Goal: Information Seeking & Learning: Find contact information

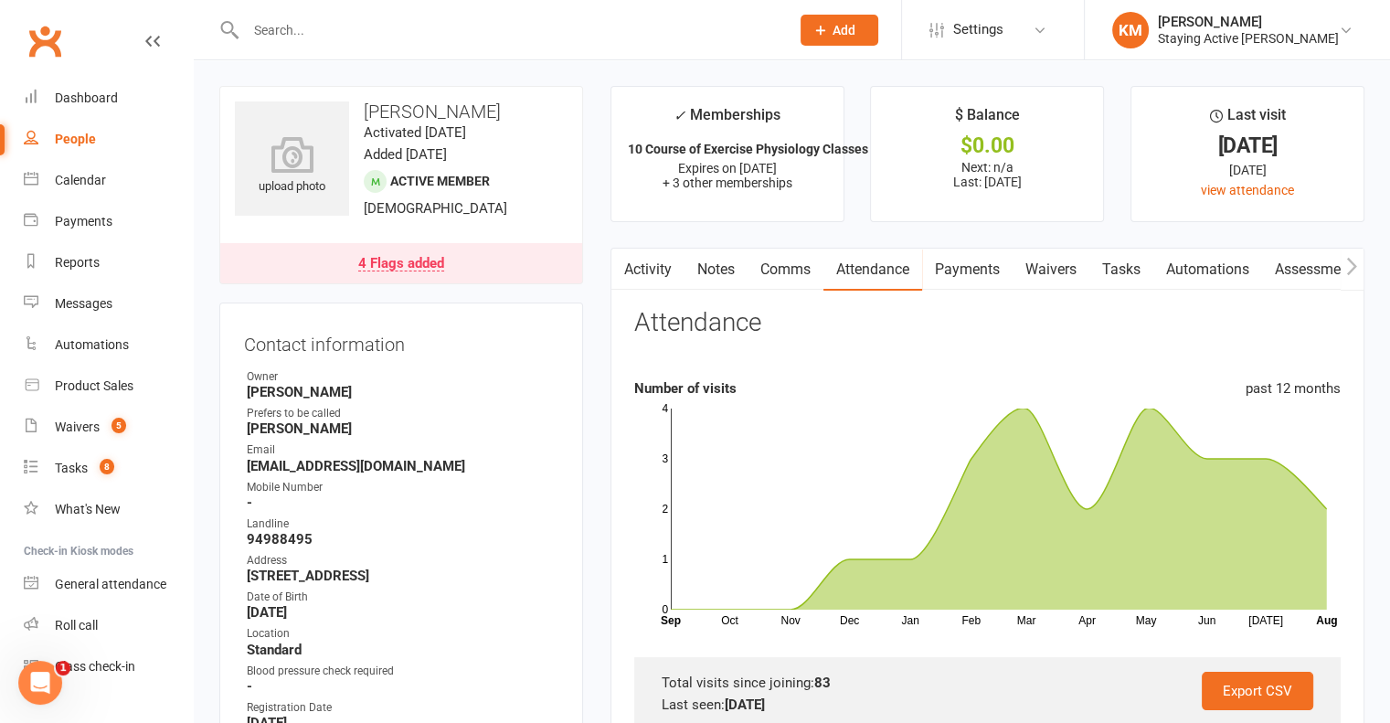
click at [388, 30] on input "text" at bounding box center [508, 30] width 537 height 26
paste input "[PERSON_NAME]"
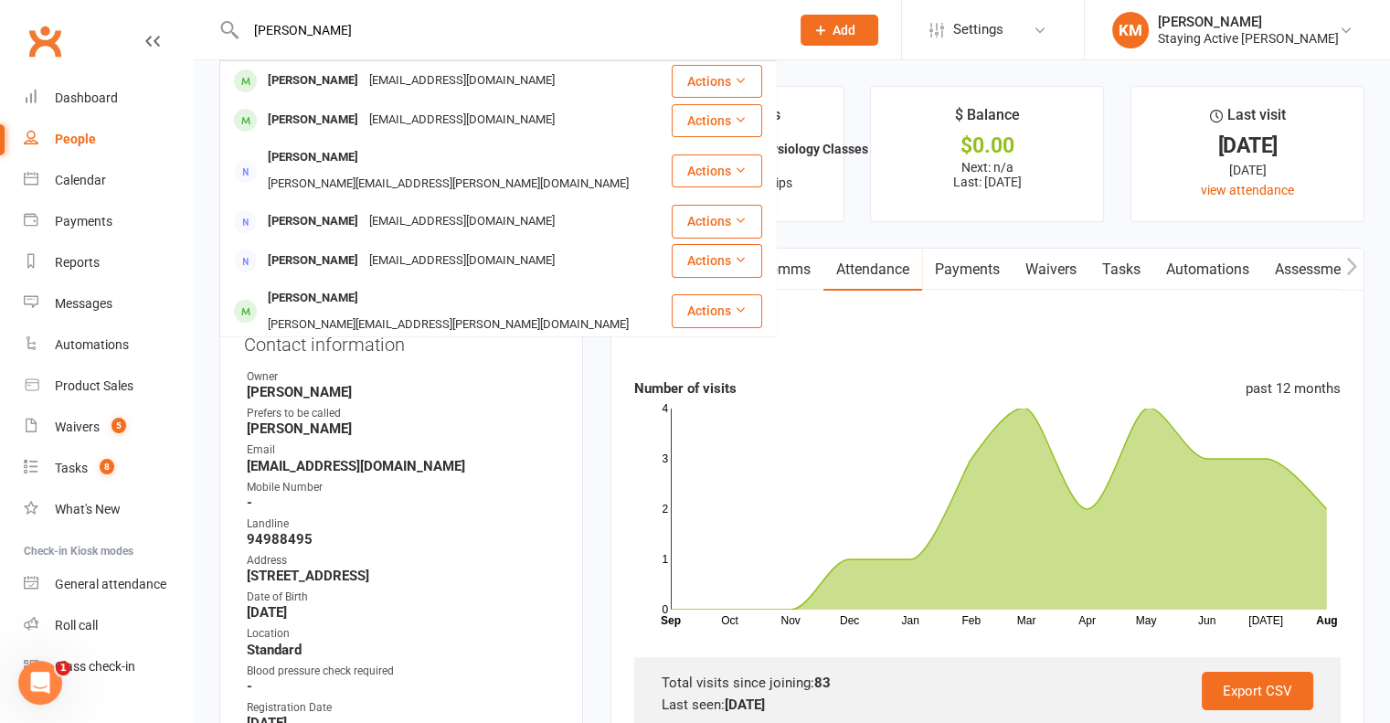
type input "[PERSON_NAME]"
click at [364, 79] on div "pnhlovell@bigpond.com" at bounding box center [462, 81] width 197 height 27
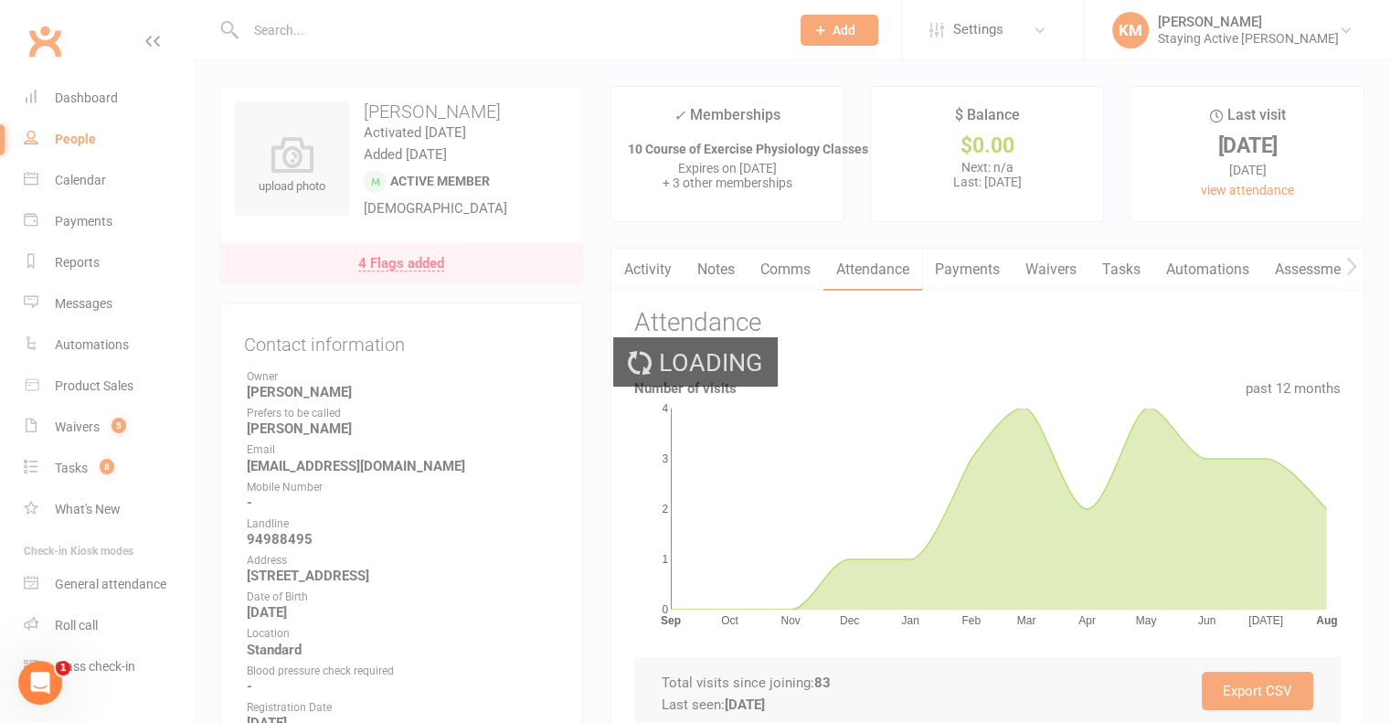
click at [358, 24] on div "Loading" at bounding box center [695, 361] width 1390 height 723
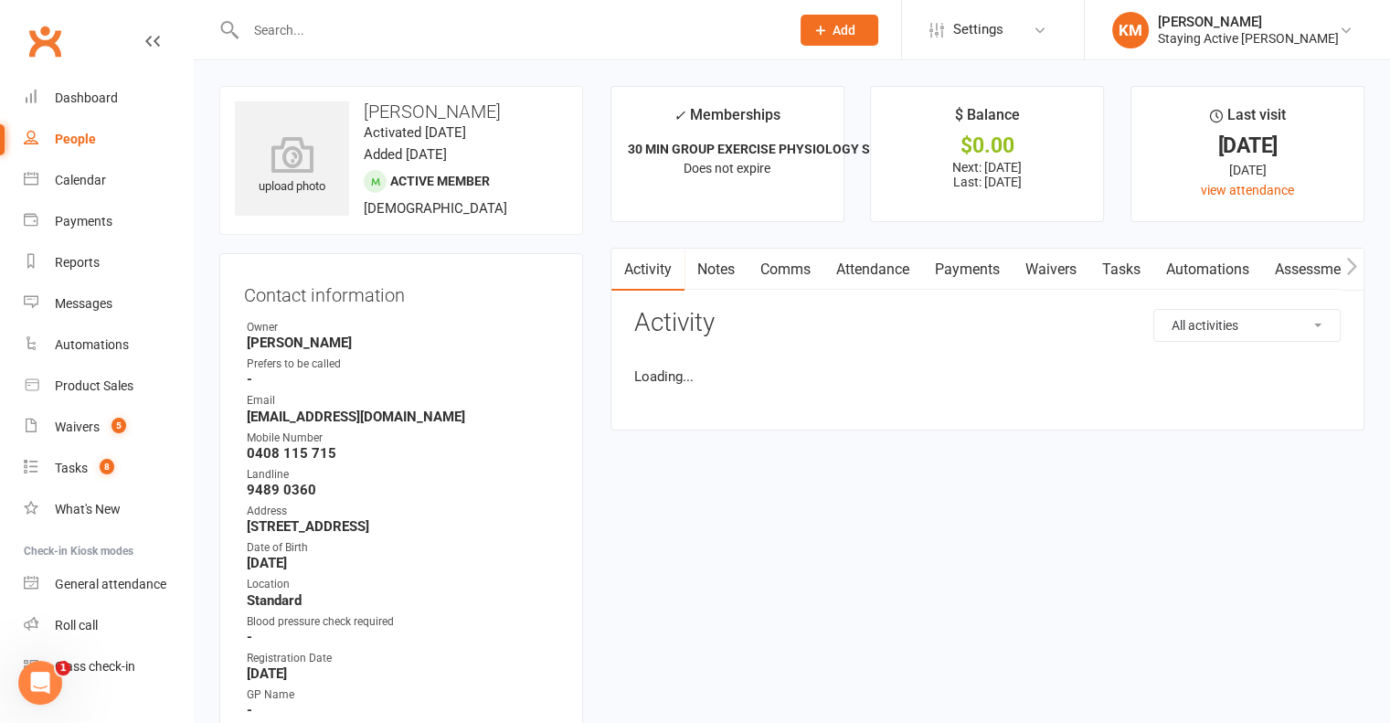
click at [357, 25] on input "text" at bounding box center [508, 30] width 537 height 26
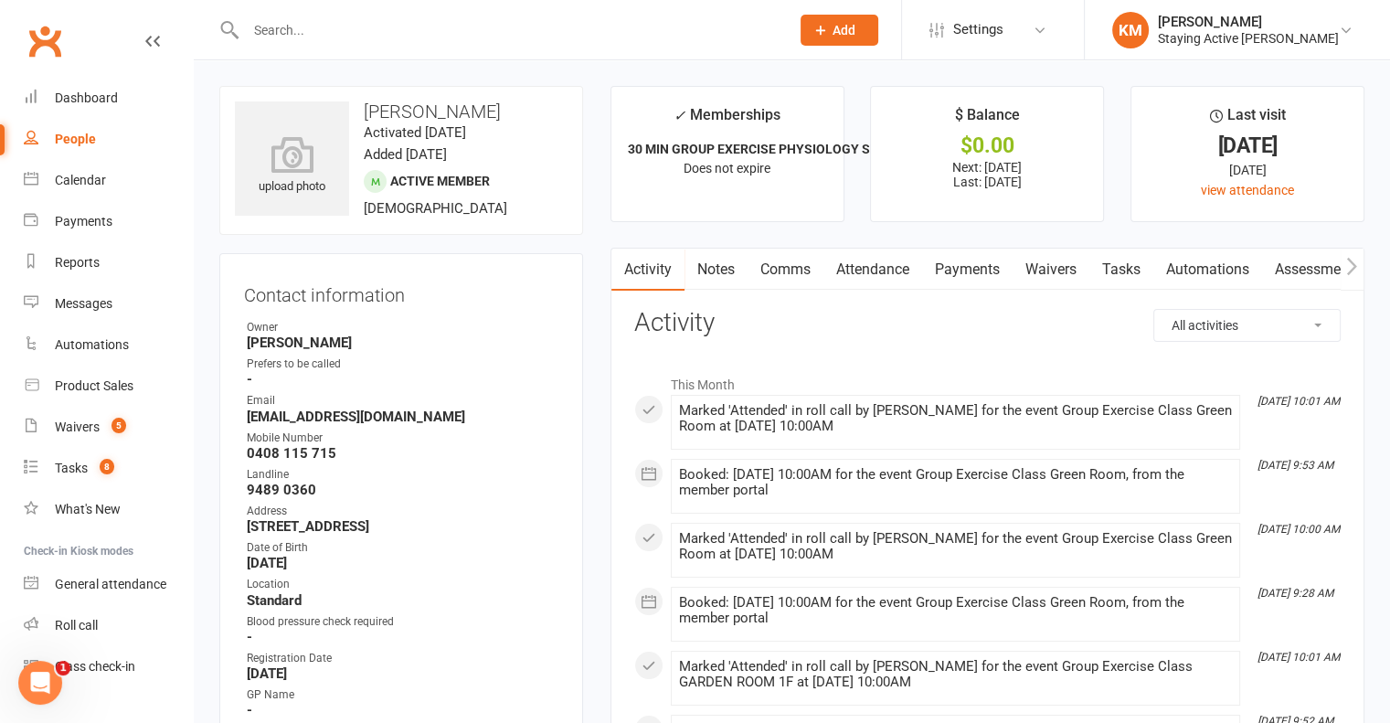
paste input "Peter Lynch"
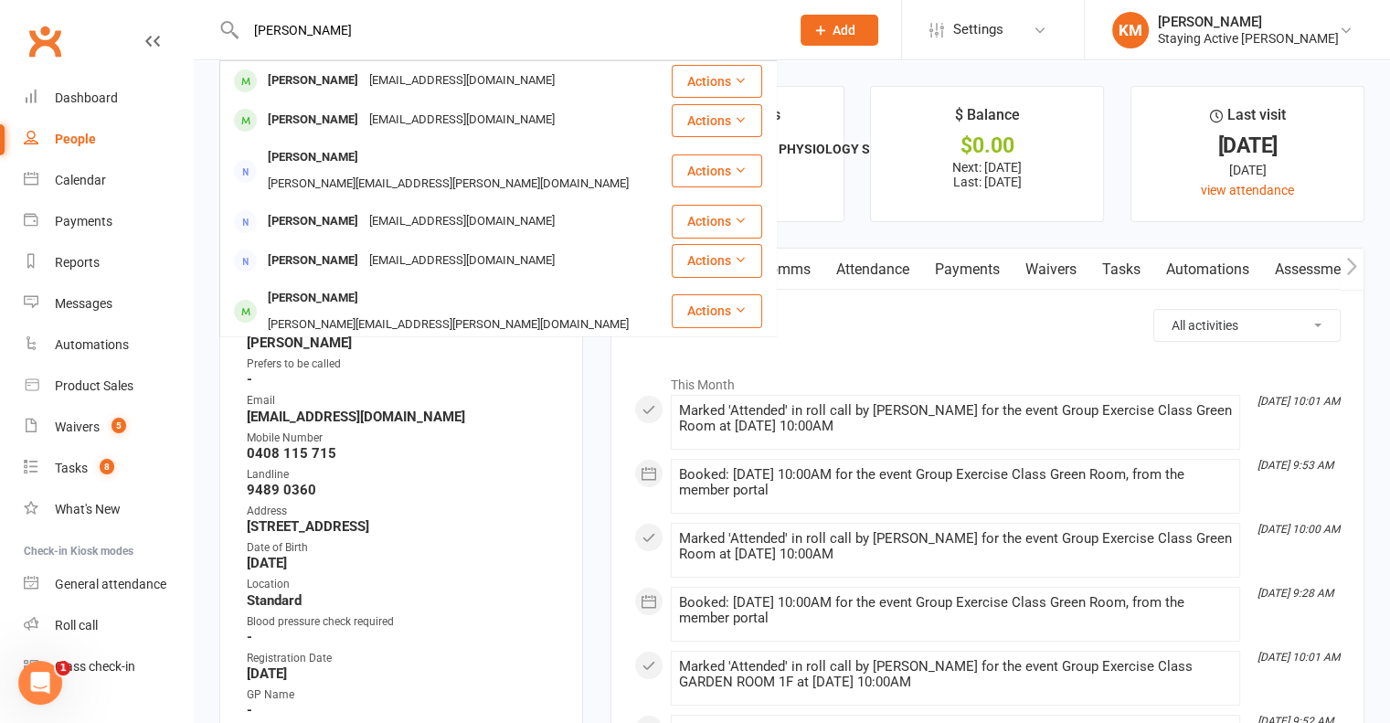
type input "Peter Lynch"
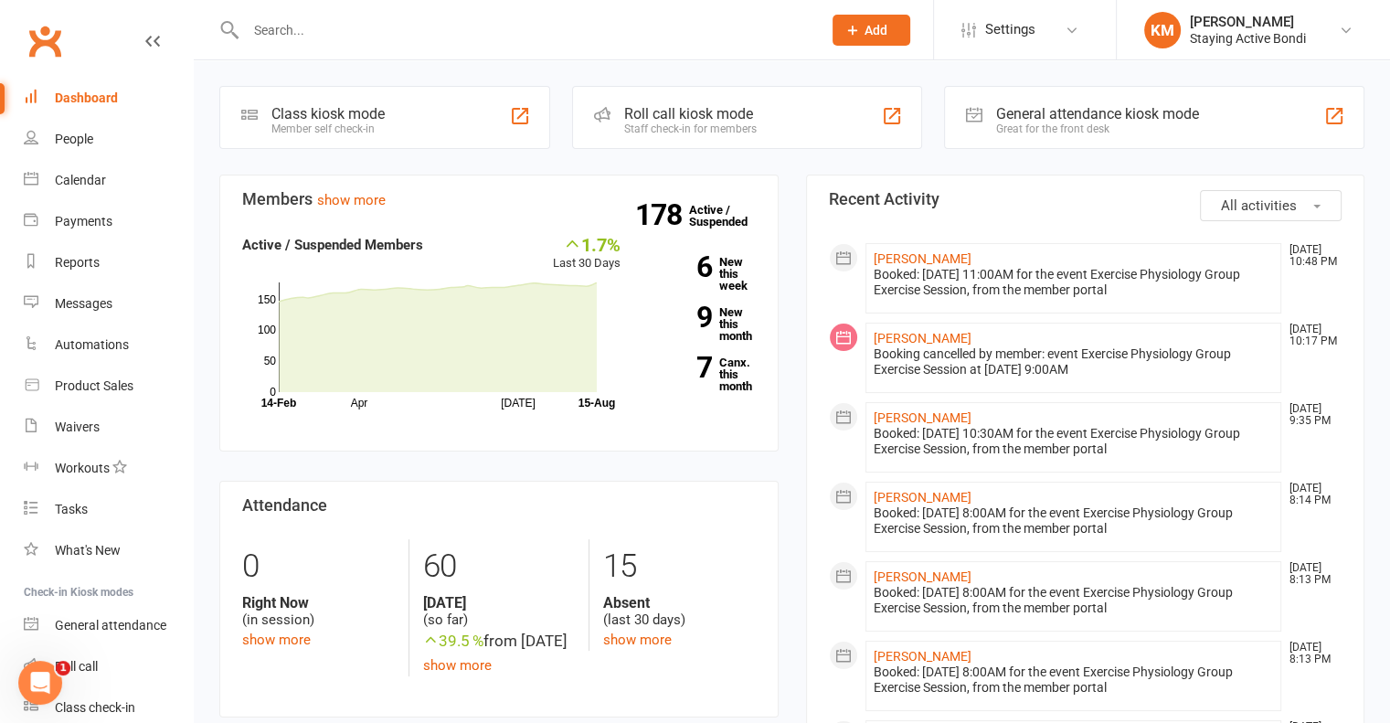
click at [312, 22] on input "text" at bounding box center [524, 30] width 569 height 26
paste input "Peter Lynch"
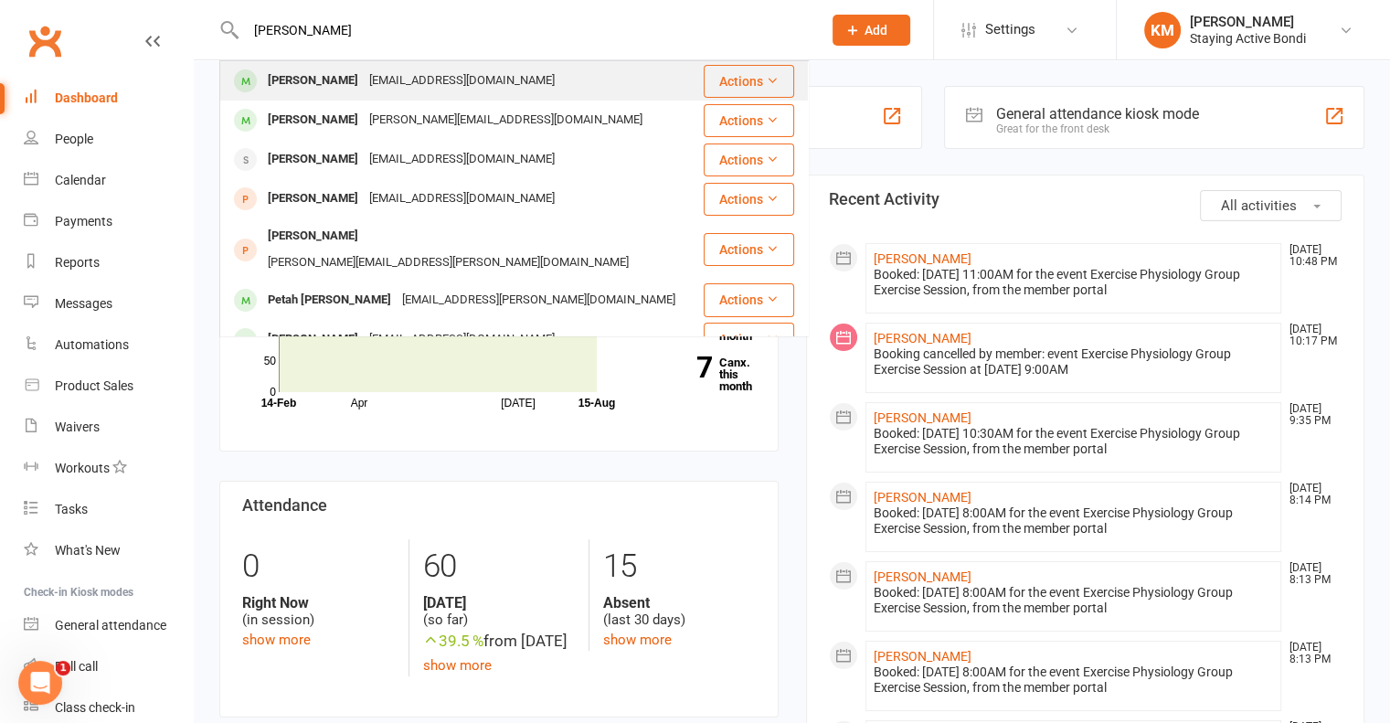
type input "Peter Lynch"
click at [312, 78] on div "Peter Lynch" at bounding box center [312, 81] width 101 height 27
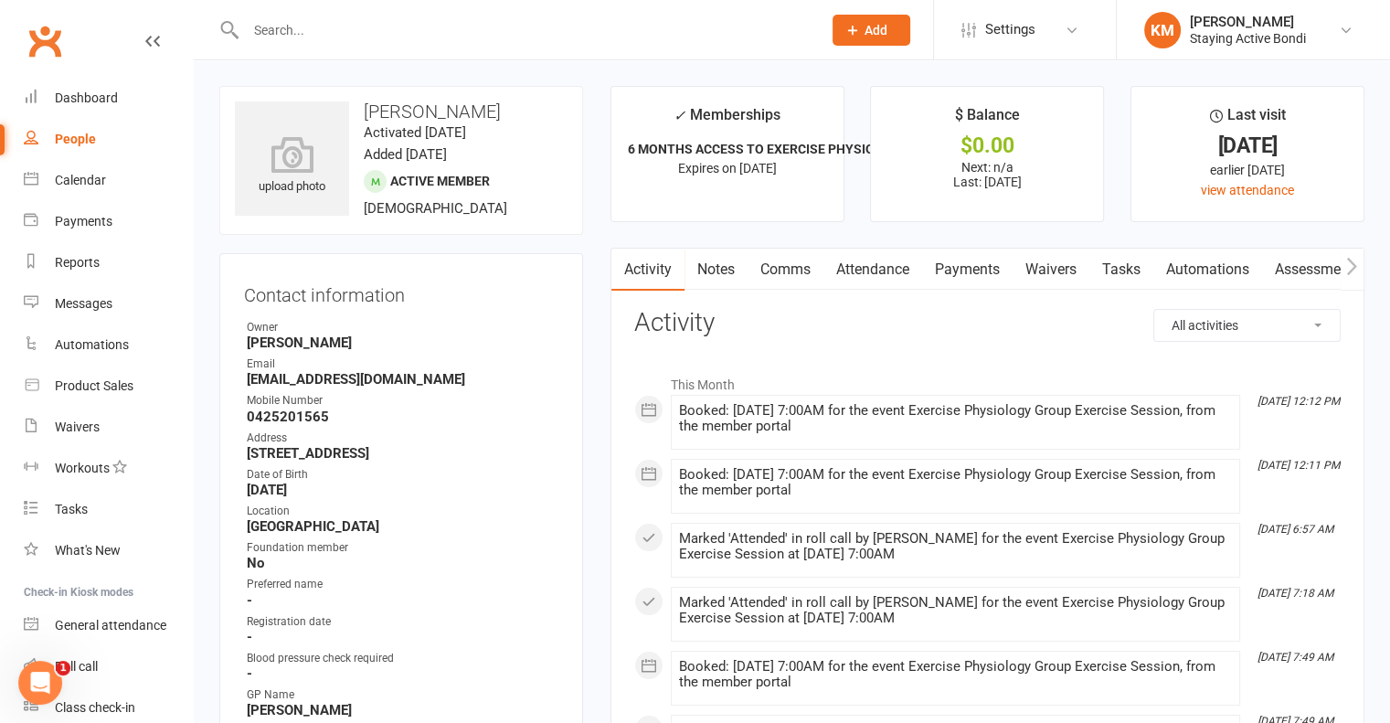
click at [319, 14] on div at bounding box center [514, 29] width 590 height 59
click at [312, 44] on div at bounding box center [514, 29] width 590 height 59
click at [432, 30] on input "text" at bounding box center [524, 30] width 569 height 26
paste input "[PERSON_NAME]"
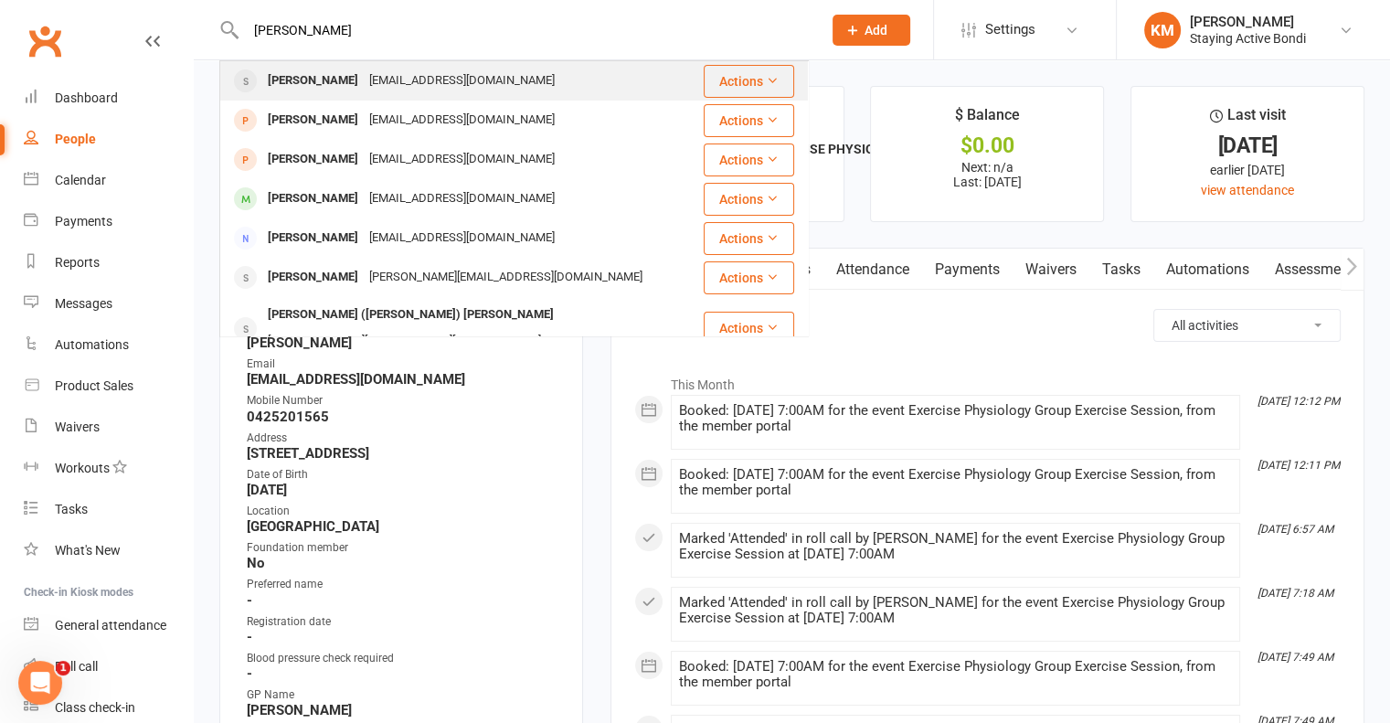
type input "[PERSON_NAME]"
click at [424, 82] on div "Jenniferflynch@icloud.com" at bounding box center [462, 81] width 197 height 27
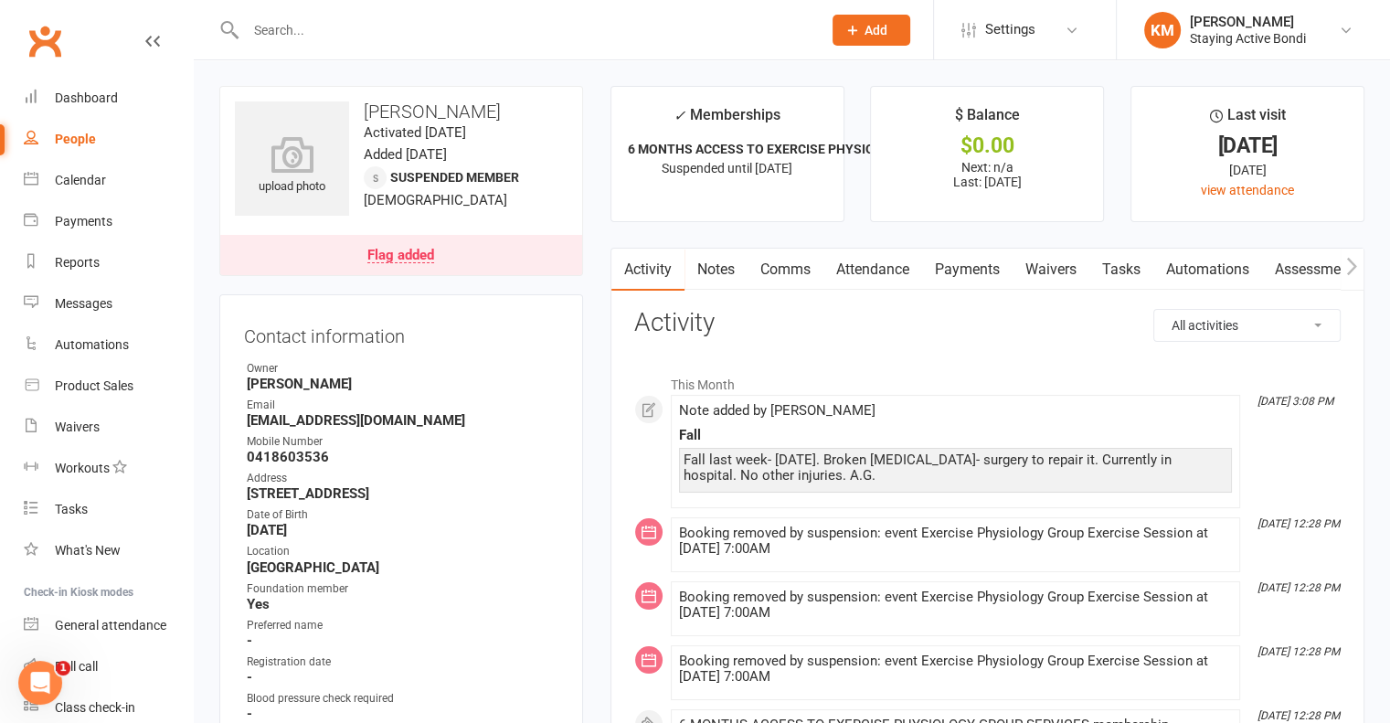
drag, startPoint x: 866, startPoint y: 272, endPoint x: 865, endPoint y: 284, distance: 11.9
click at [865, 273] on link "Attendance" at bounding box center [873, 270] width 99 height 42
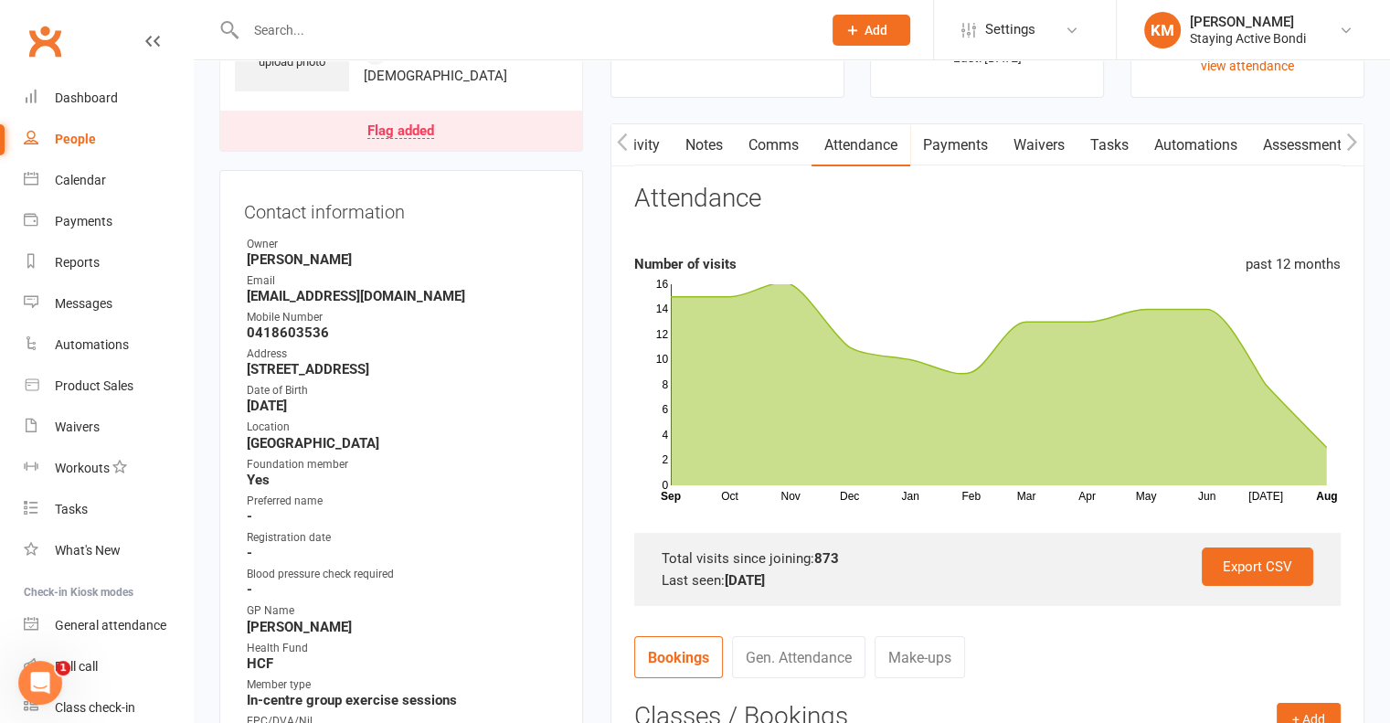
scroll to position [274, 0]
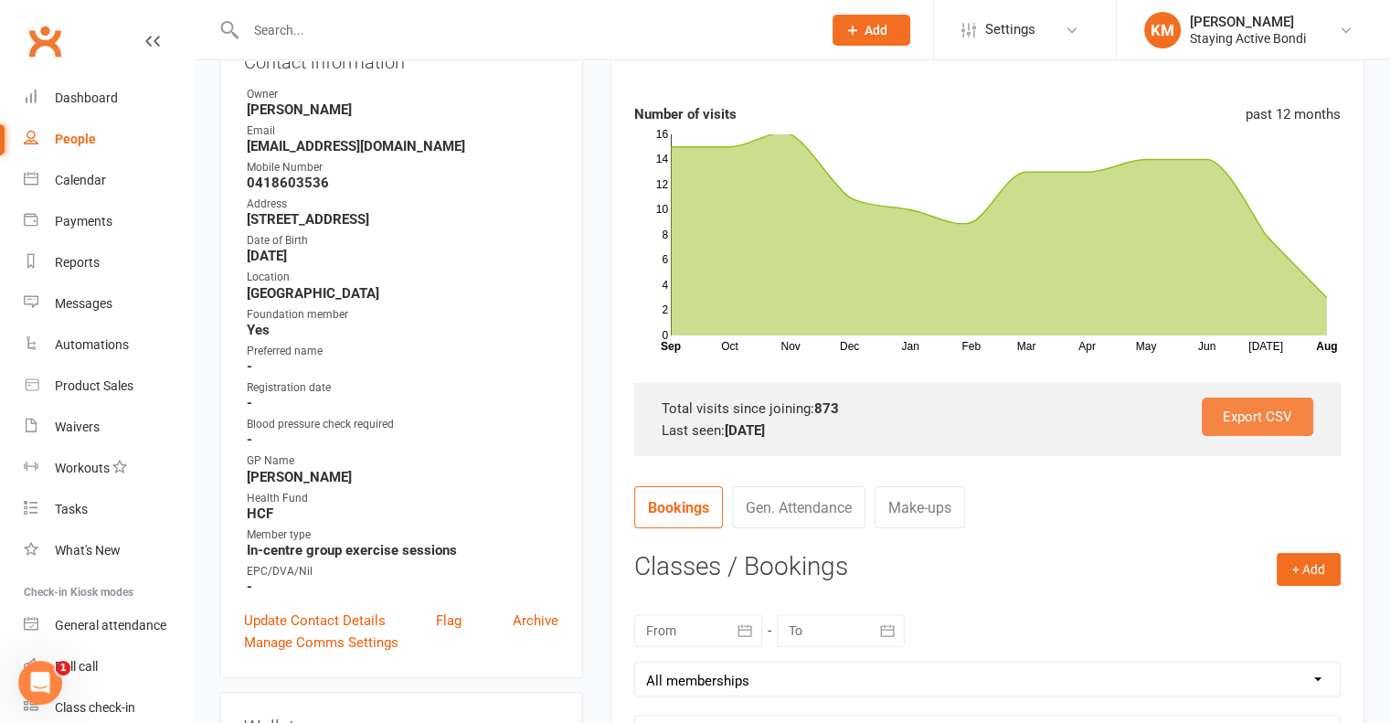
click at [1231, 414] on link "Export CSV" at bounding box center [1258, 417] width 112 height 38
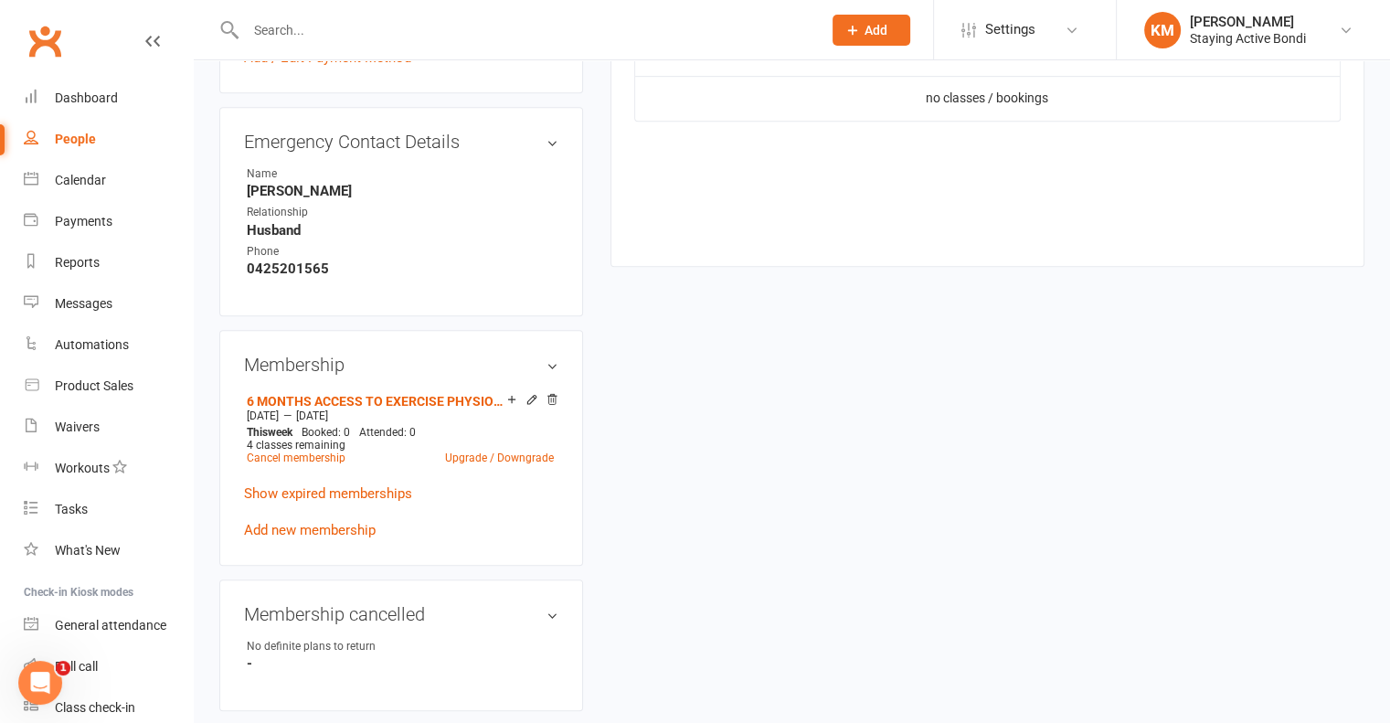
scroll to position [1005, 0]
click at [328, 499] on link "Show expired memberships" at bounding box center [328, 492] width 168 height 16
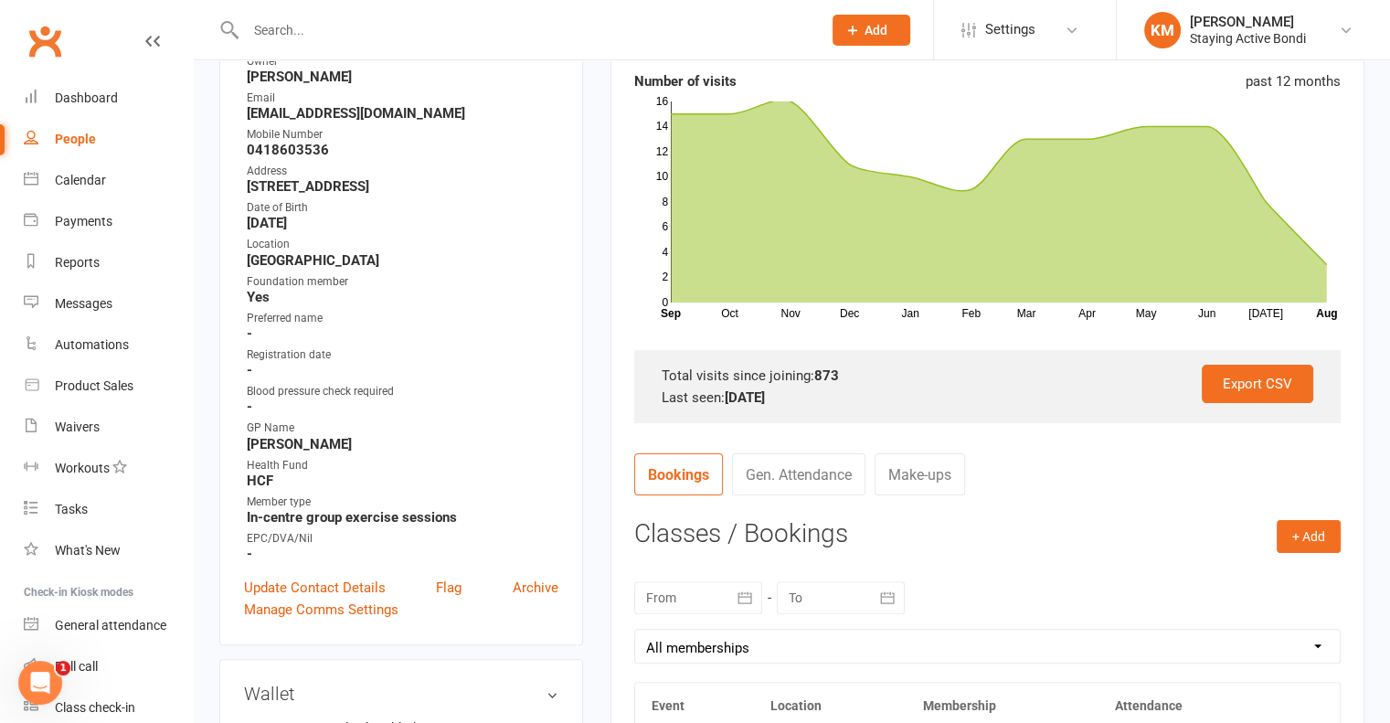
scroll to position [0, 0]
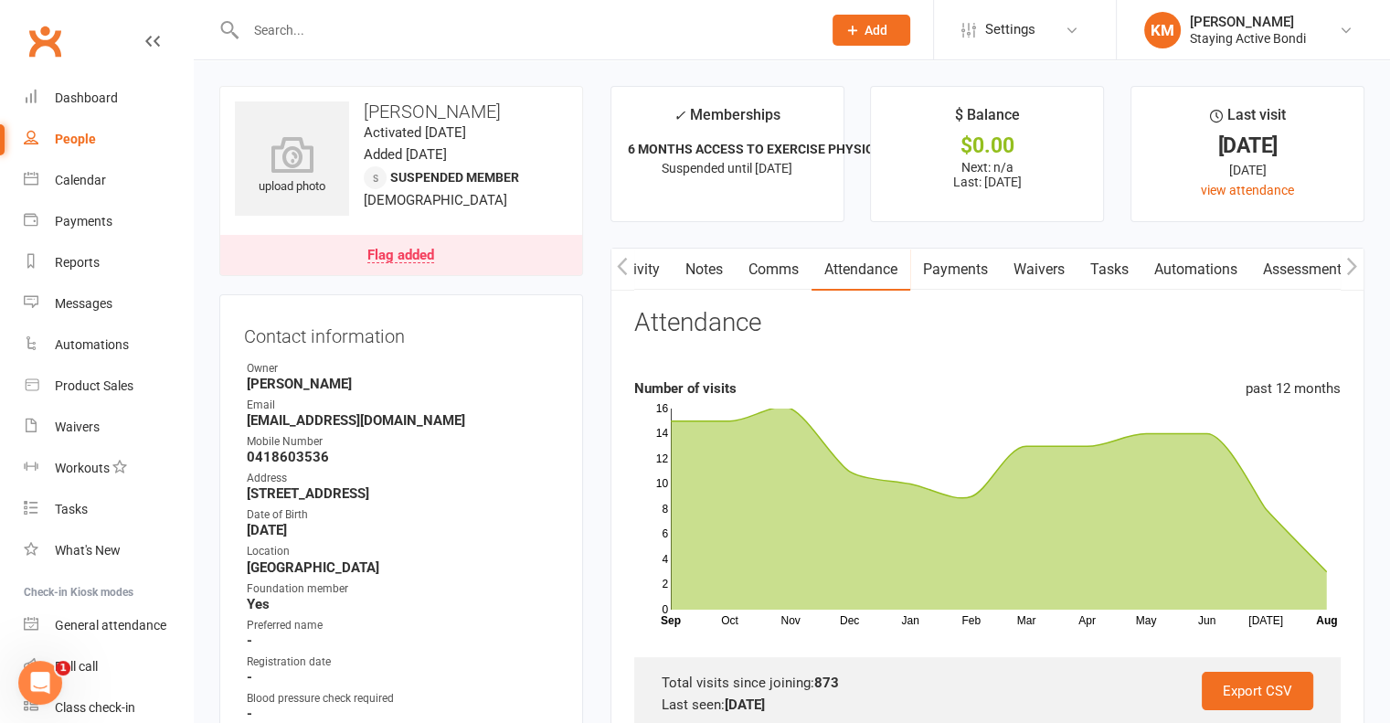
click at [373, 34] on input "text" at bounding box center [524, 30] width 569 height 26
paste input "06-Jun-25, 03-Jun-25, 02-Jun-25, 29-May-25, 28-May-25, 26-May-25, 23-May-25, 20…"
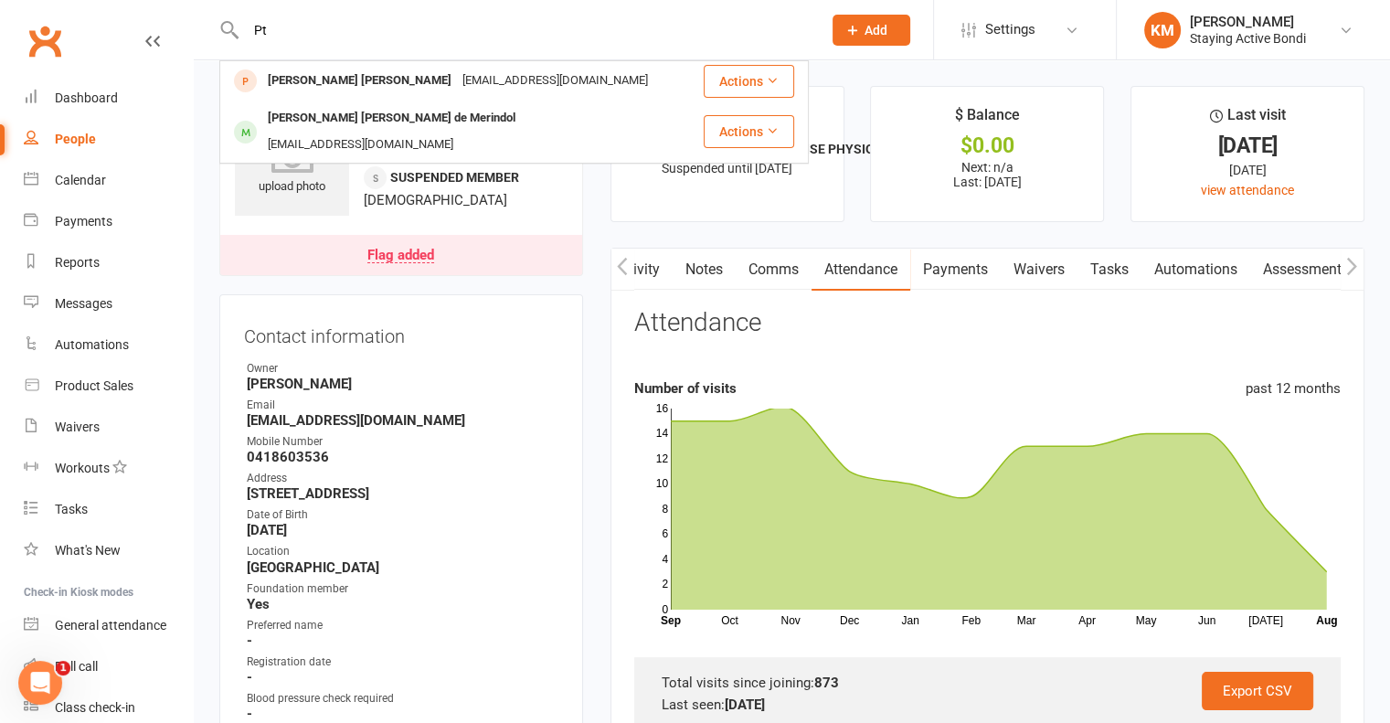
type input "P"
type input "e"
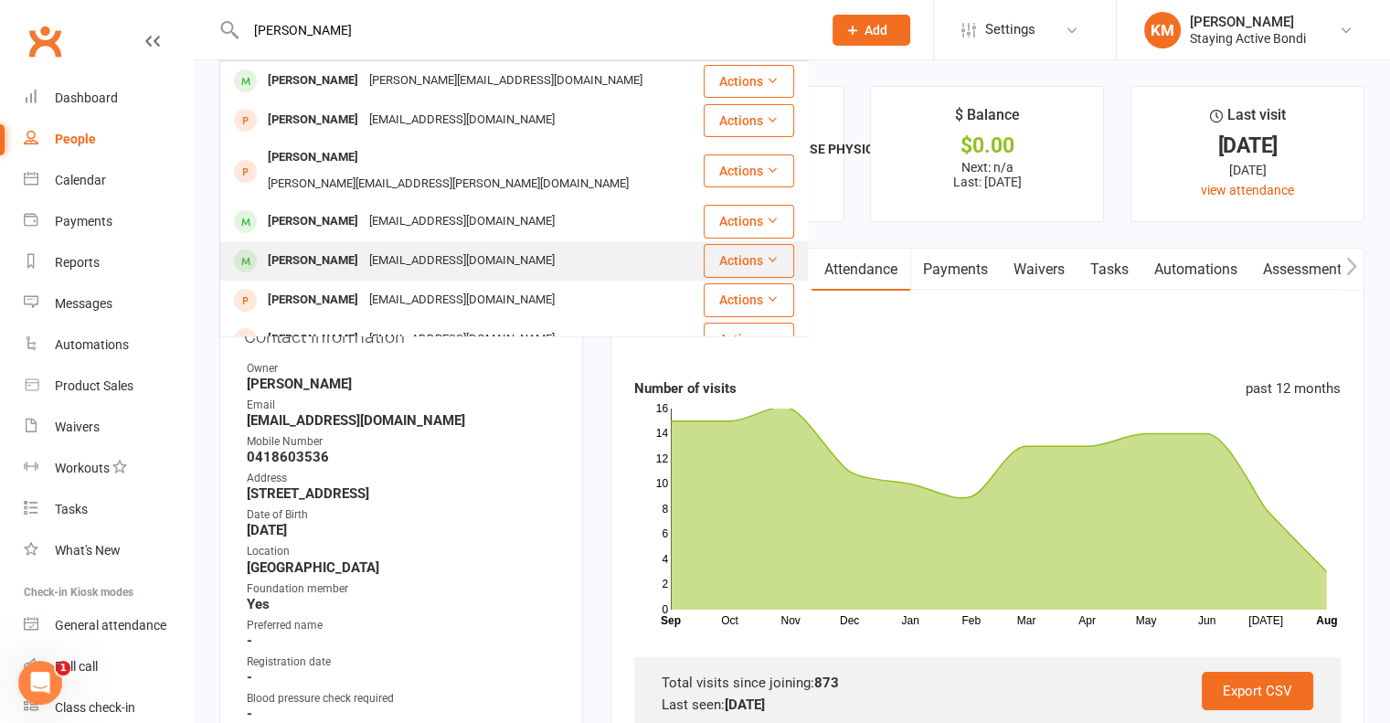
type input "peter"
click at [406, 248] on div "thepeterlynch@gmail.com" at bounding box center [462, 261] width 197 height 27
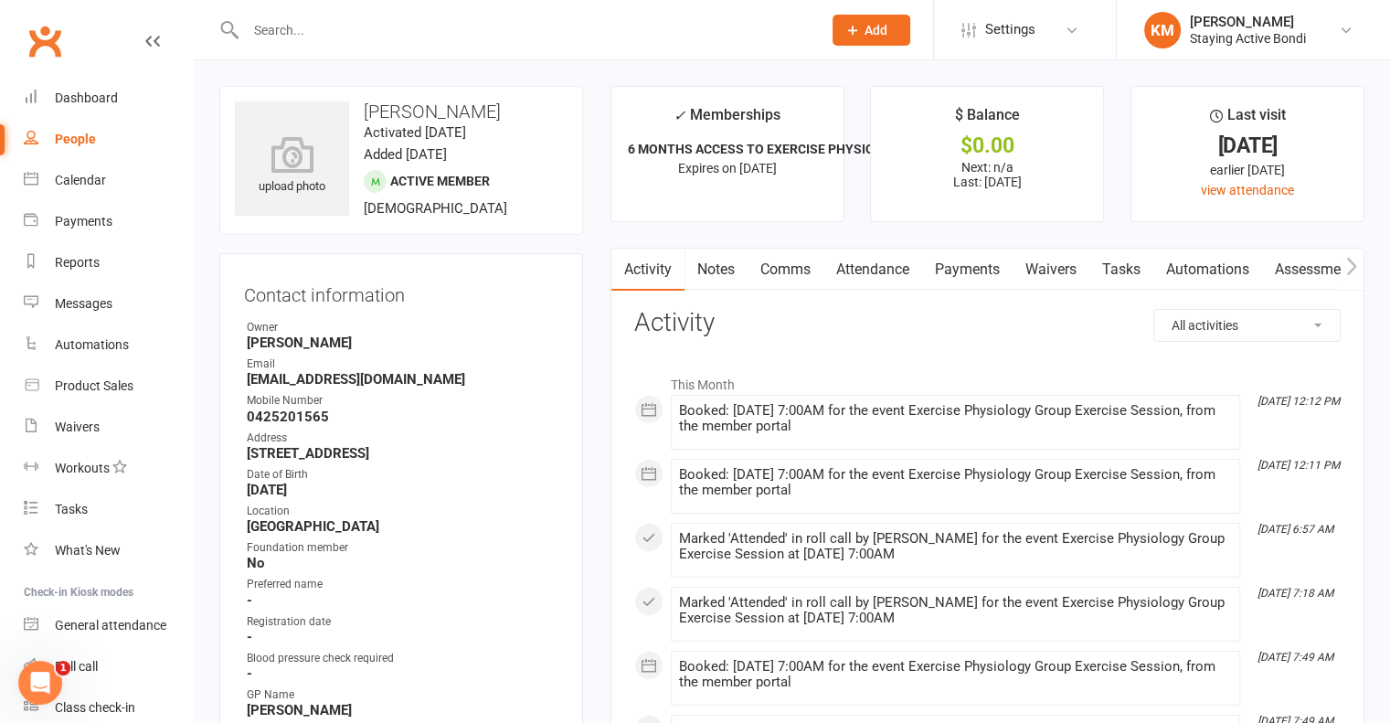
click at [319, 336] on strong "Bree Sommer" at bounding box center [403, 343] width 312 height 16
drag, startPoint x: 319, startPoint y: 336, endPoint x: 267, endPoint y: 348, distance: 53.4
click at [267, 348] on strong "Bree Sommer" at bounding box center [403, 343] width 312 height 16
copy strong "Bree Sommer"
click at [901, 267] on link "Attendance" at bounding box center [873, 270] width 99 height 42
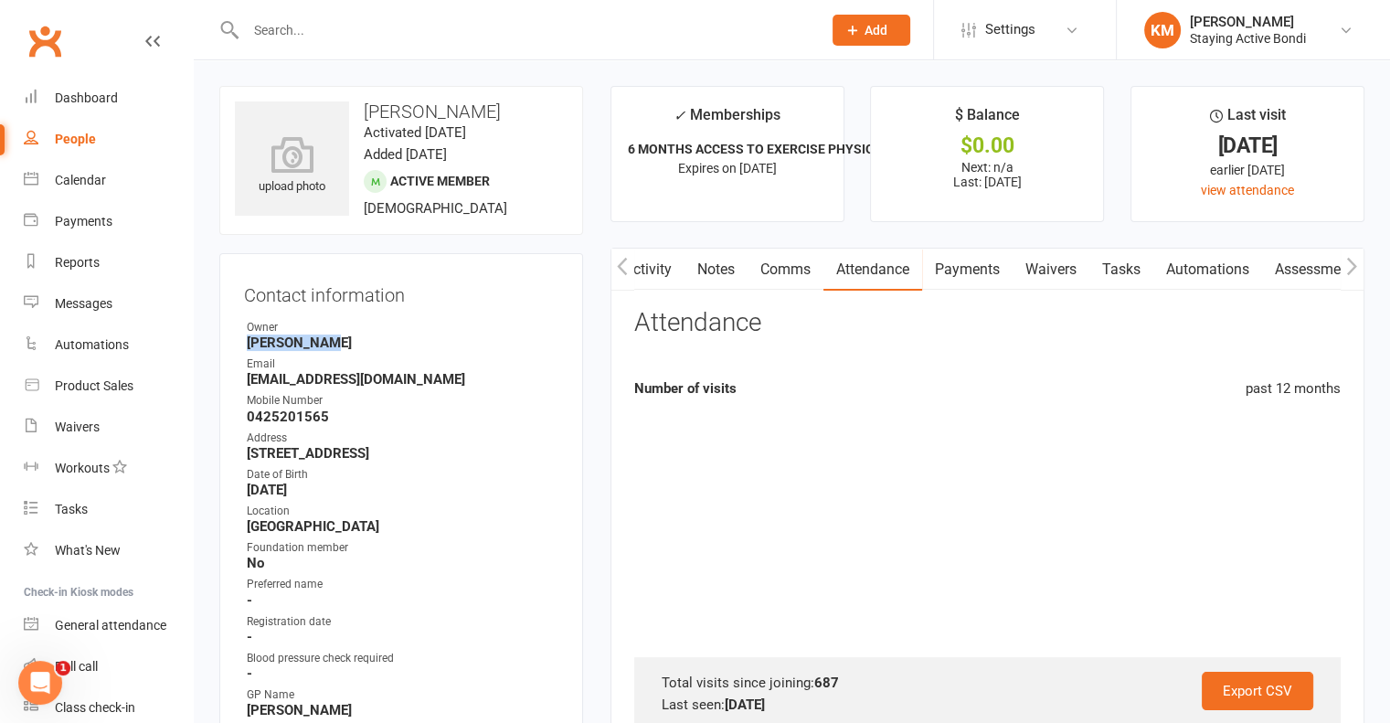
scroll to position [0, 2]
click at [1256, 671] on div "Export CSV Total visits since joining: 687 Last seen: 15 Aug 2025" at bounding box center [987, 693] width 707 height 73
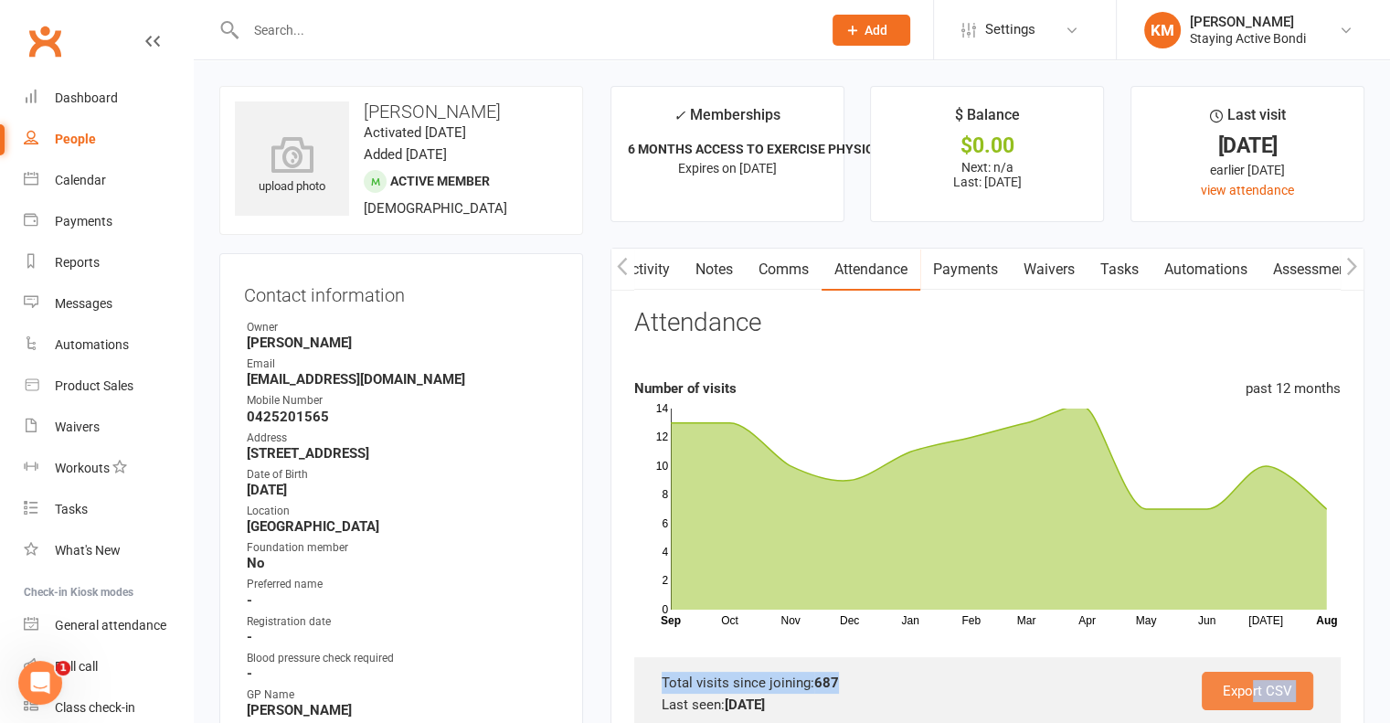
click at [1221, 688] on link "Export CSV" at bounding box center [1258, 691] width 112 height 38
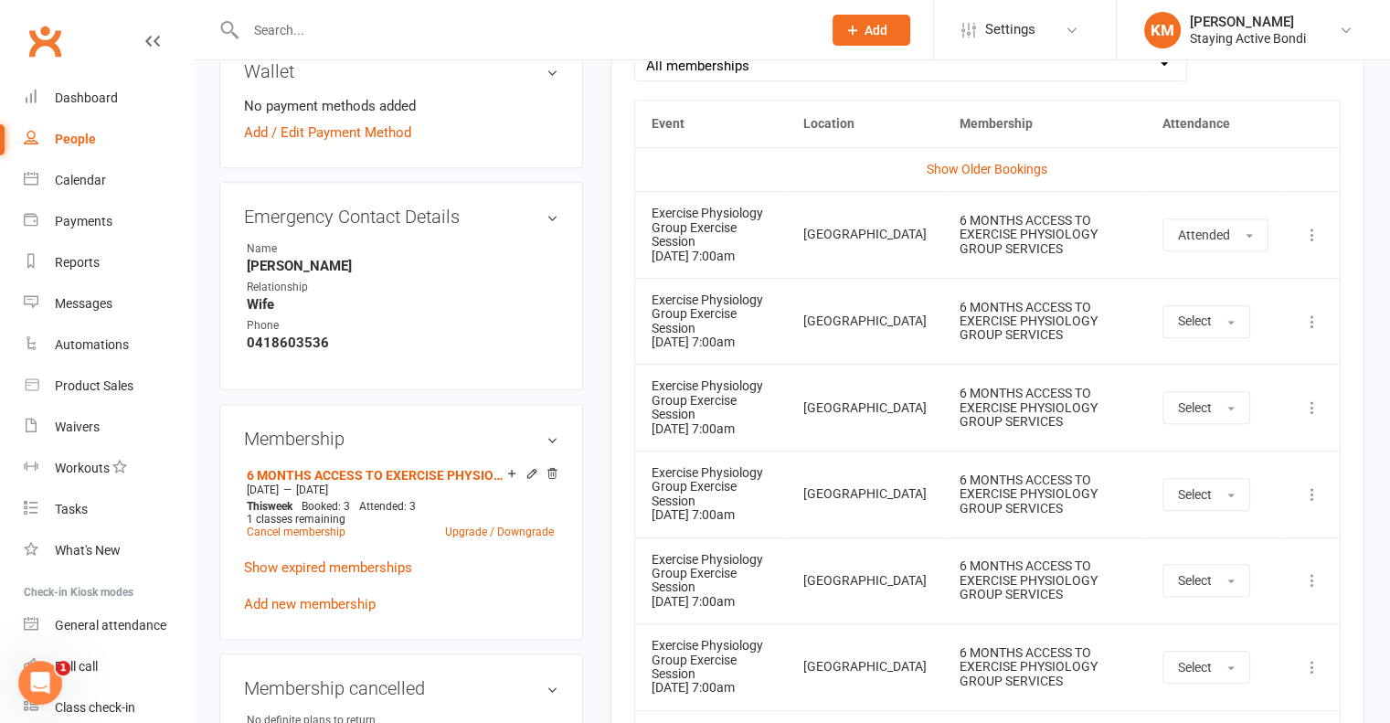
scroll to position [1005, 0]
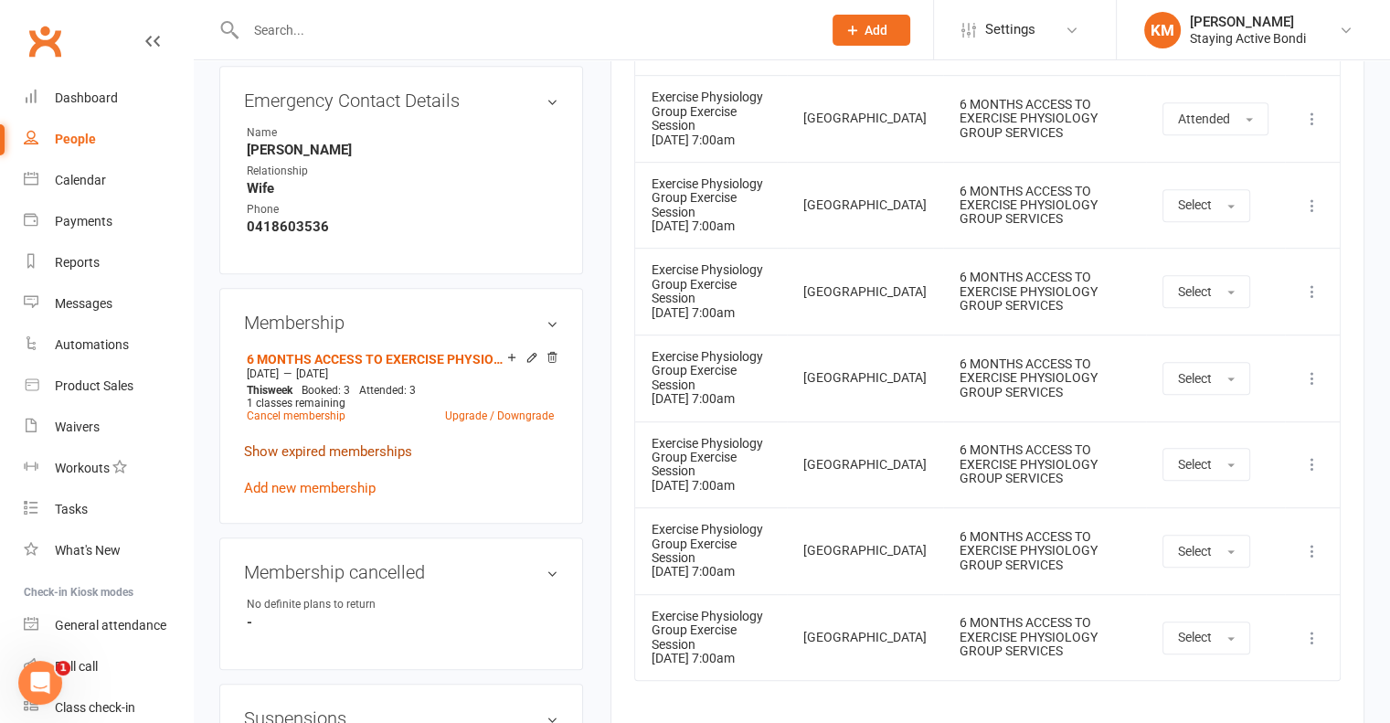
click at [322, 455] on link "Show expired memberships" at bounding box center [328, 451] width 168 height 16
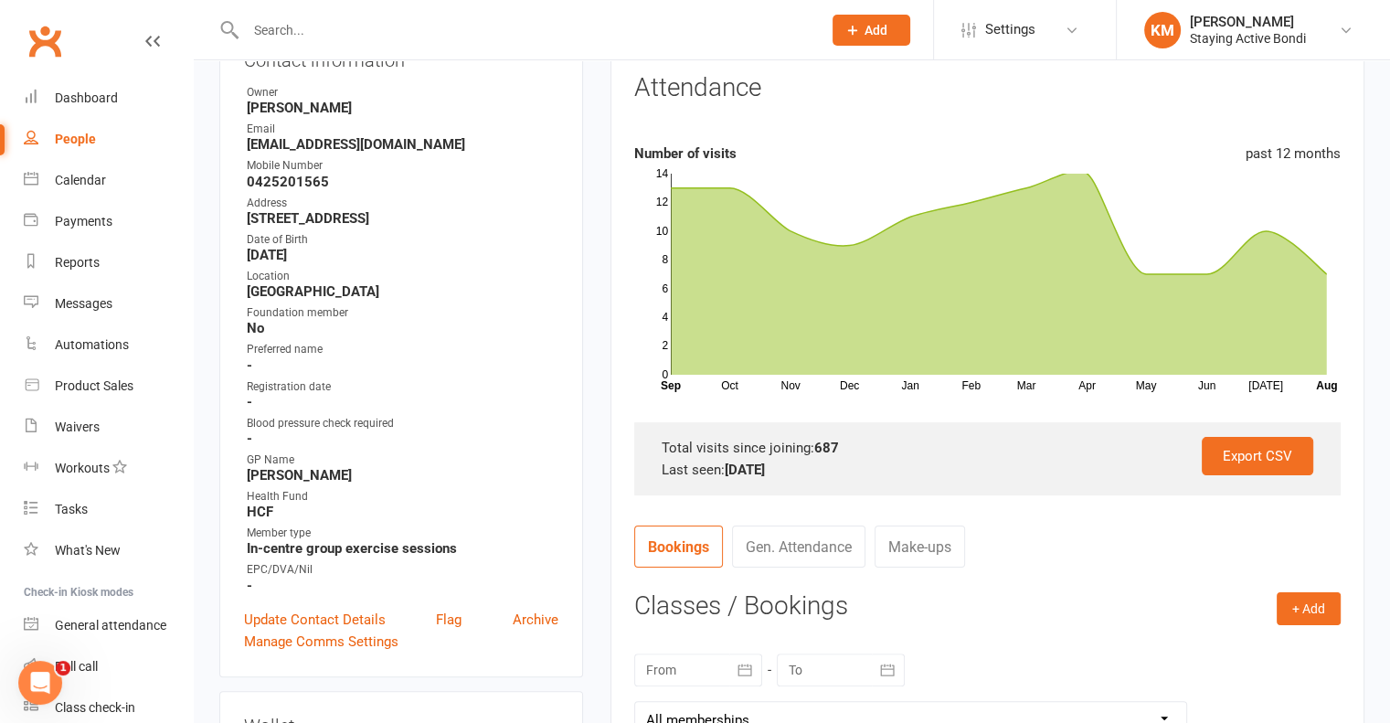
scroll to position [0, 0]
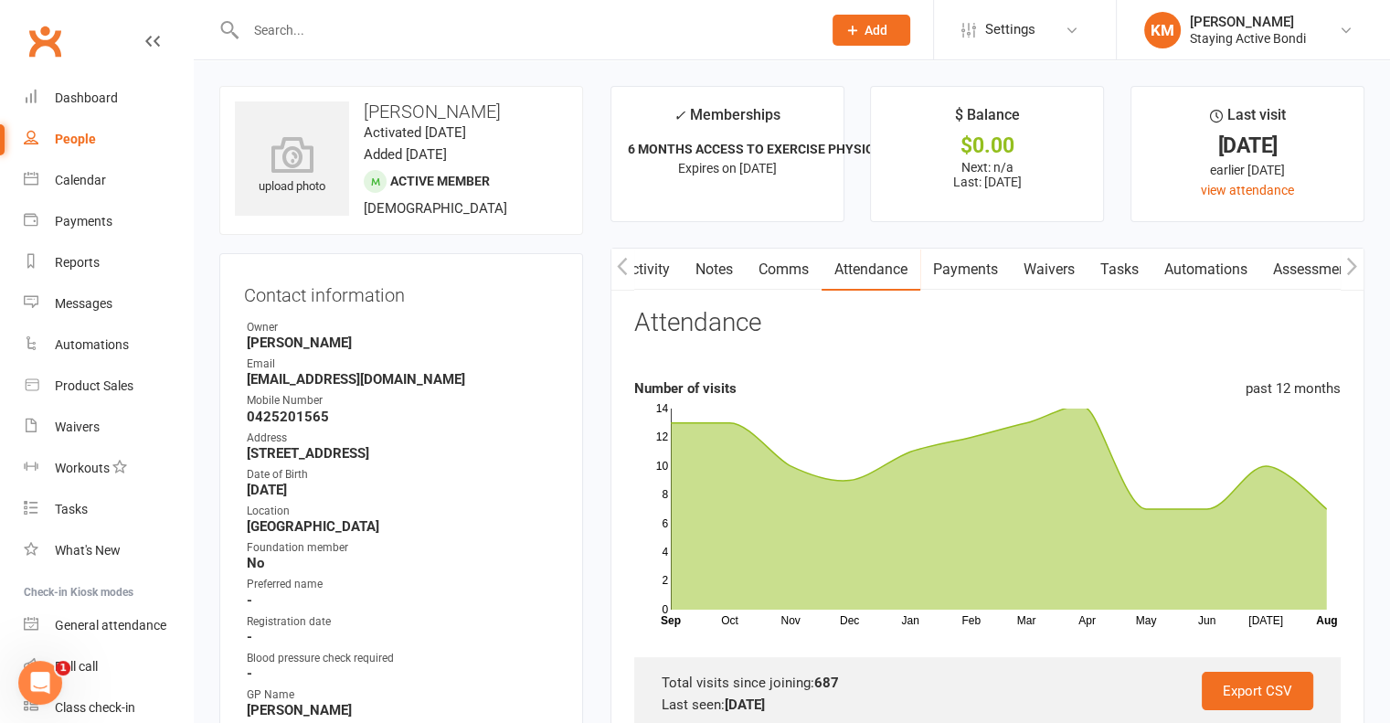
click at [767, 266] on link "Comms" at bounding box center [784, 270] width 76 height 42
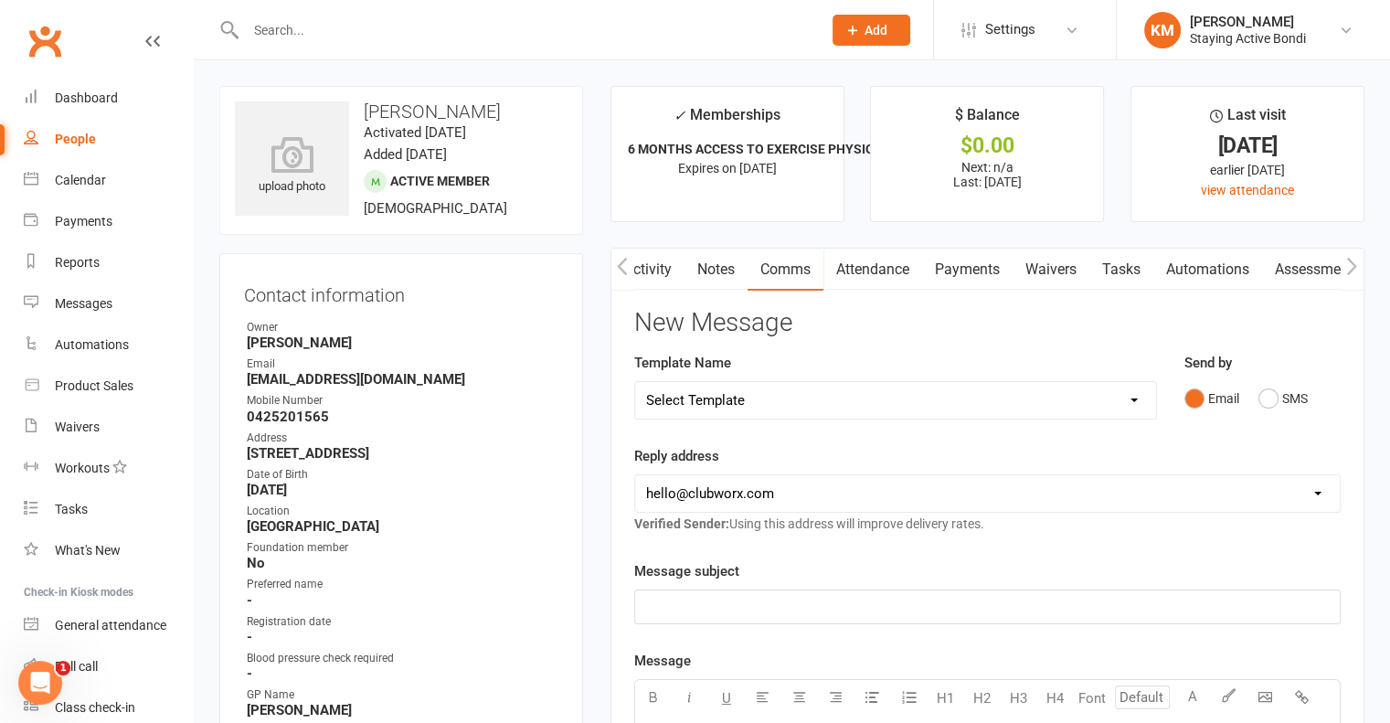
click at [724, 271] on link "Notes" at bounding box center [716, 270] width 63 height 42
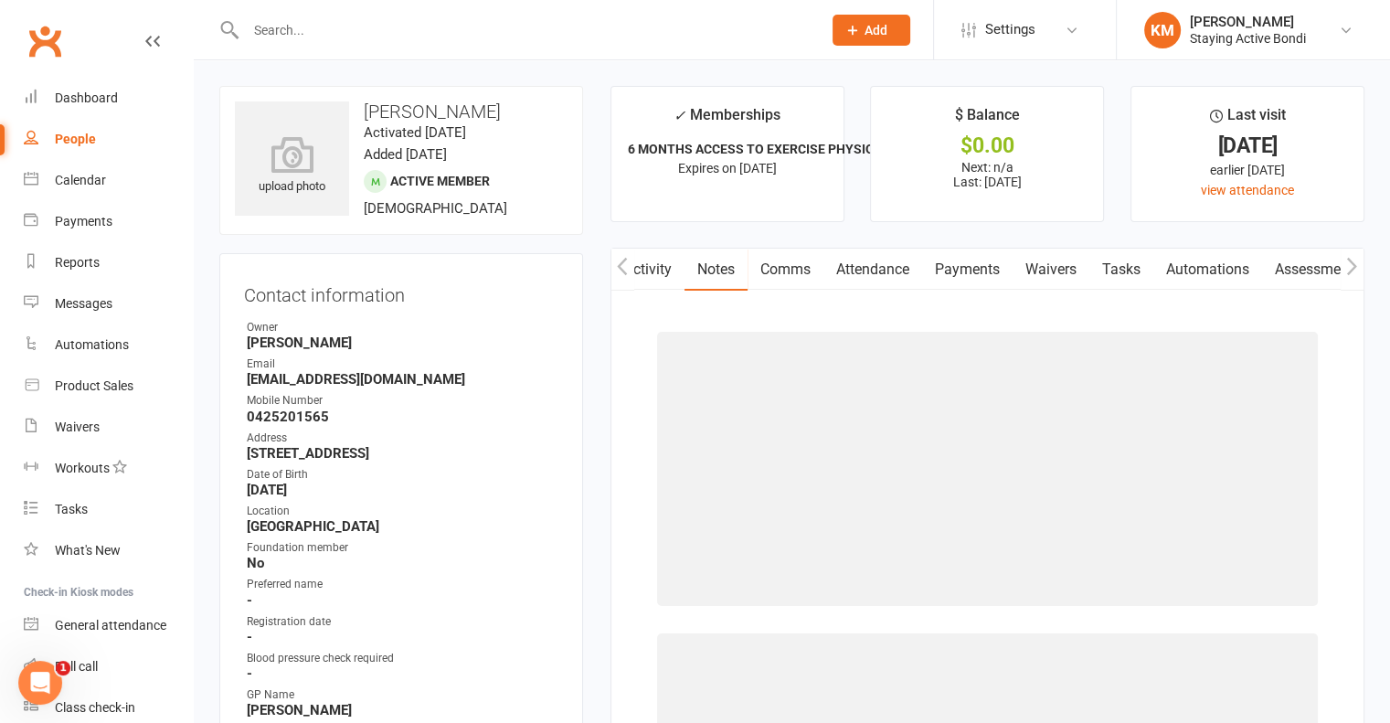
click at [888, 268] on link "Attendance" at bounding box center [873, 270] width 99 height 42
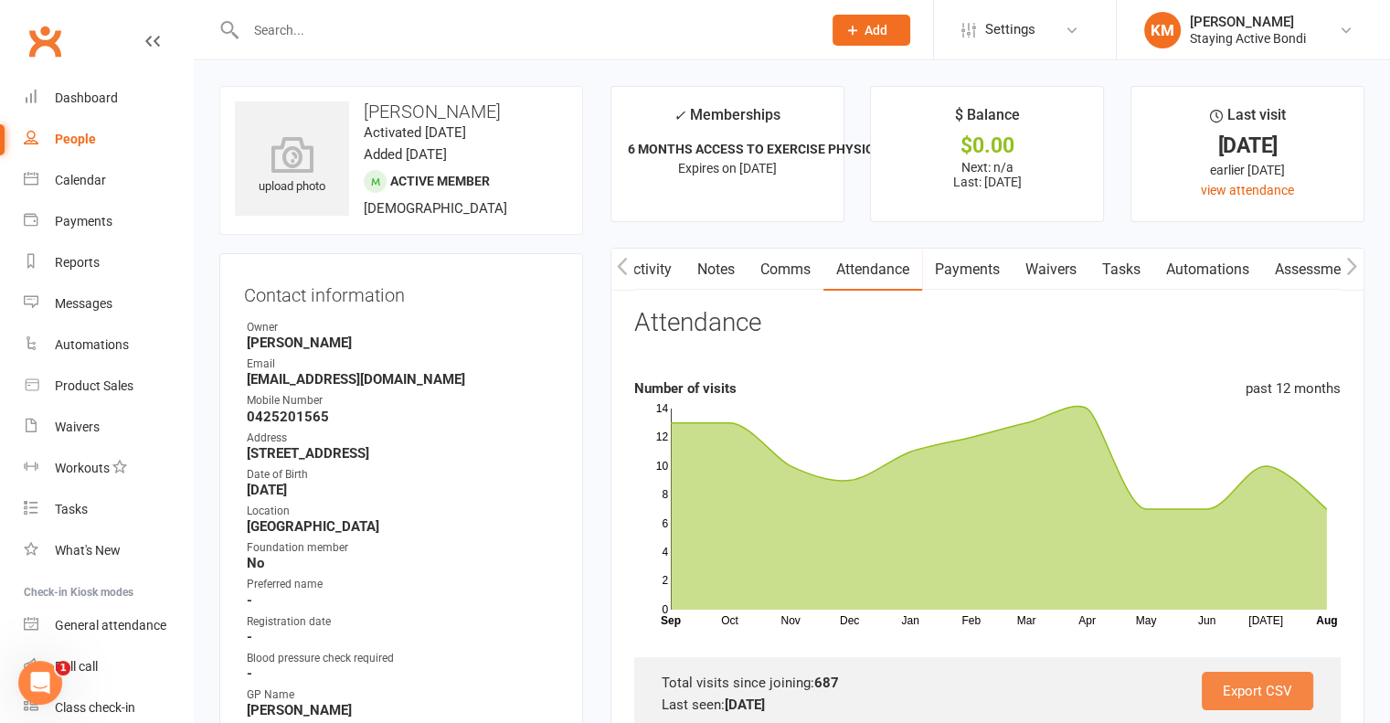
click at [1220, 701] on link "Export CSV" at bounding box center [1258, 691] width 112 height 38
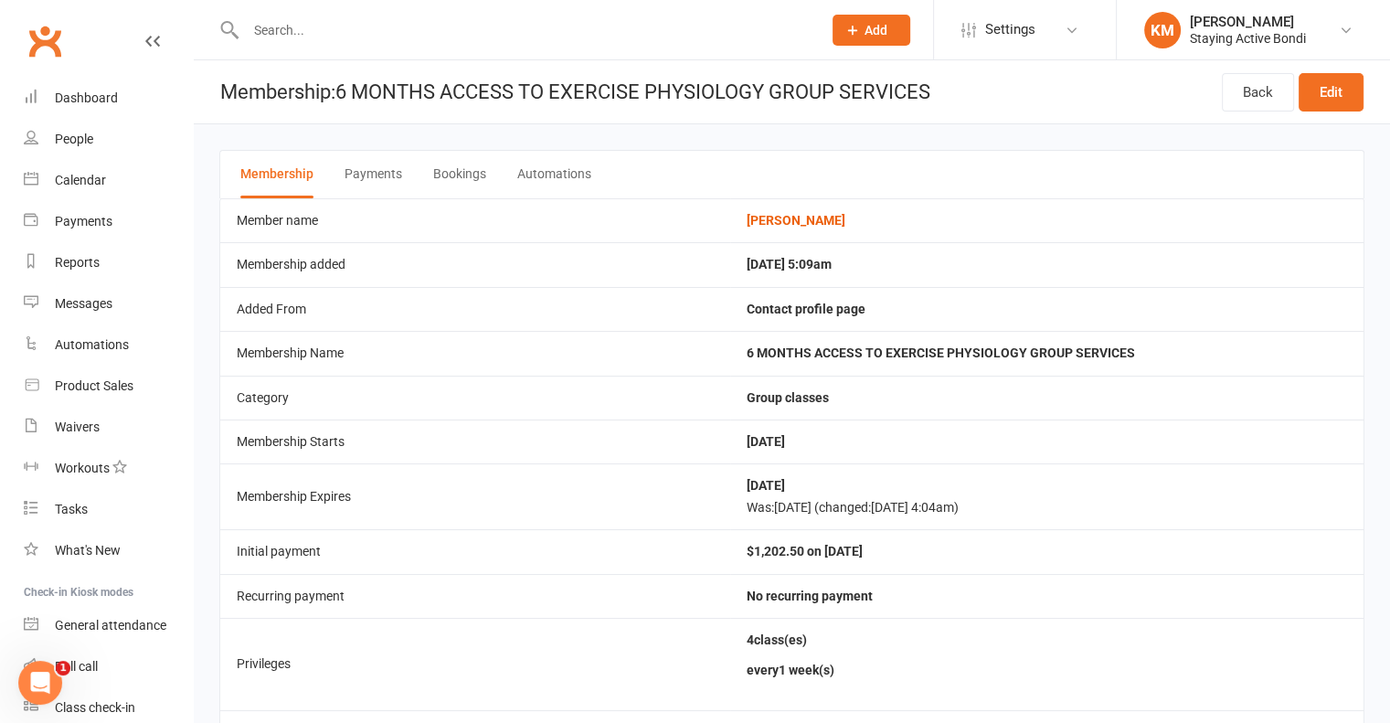
click at [380, 170] on button "Payments" at bounding box center [374, 175] width 58 height 48
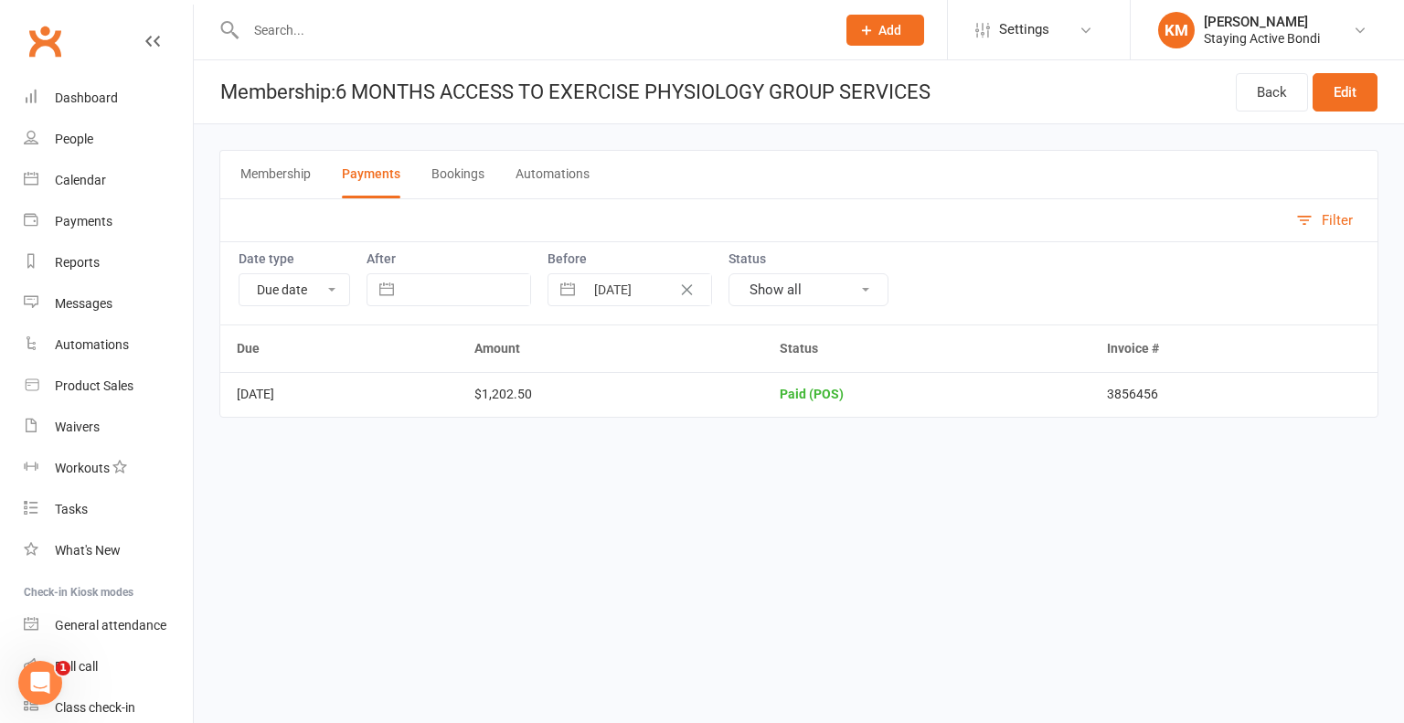
click at [1170, 390] on td "3856456" at bounding box center [1233, 394] width 287 height 44
copy td "3856456"
click at [466, 172] on button "Bookings" at bounding box center [457, 175] width 53 height 48
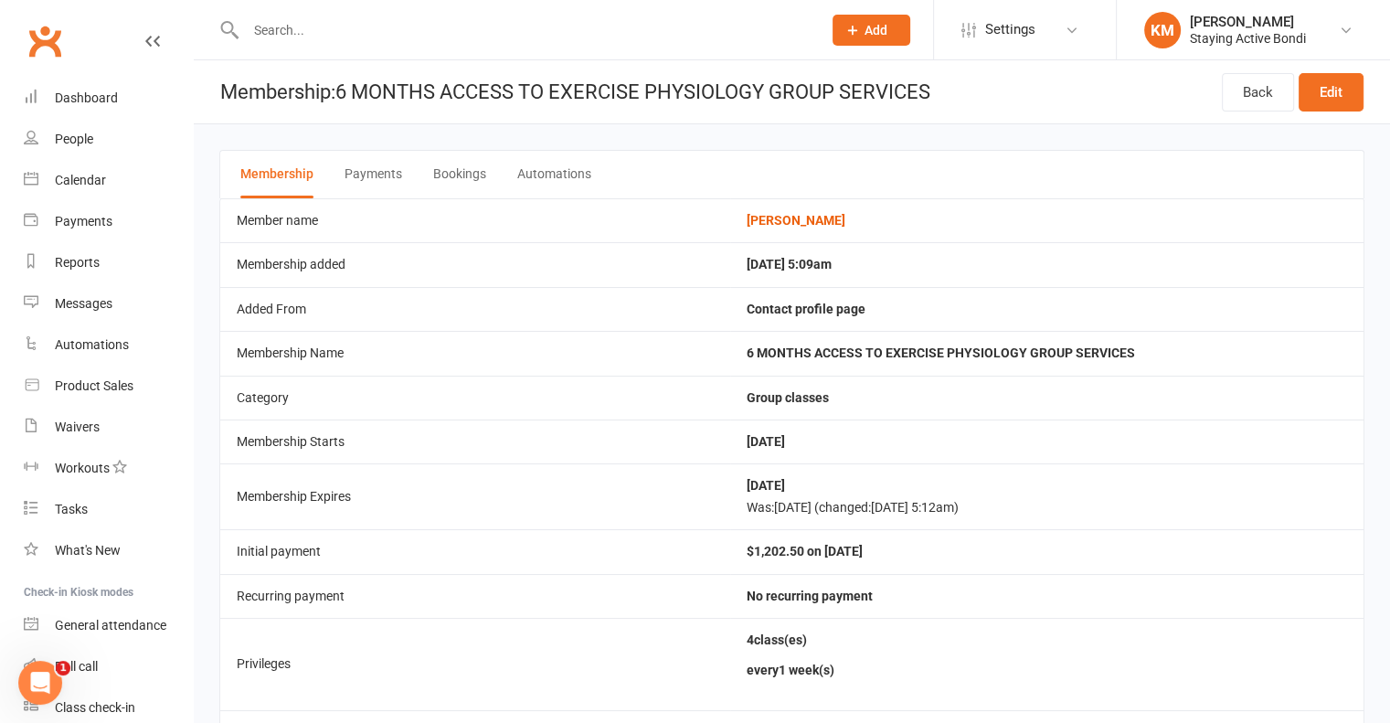
click at [356, 167] on button "Payments" at bounding box center [374, 175] width 58 height 48
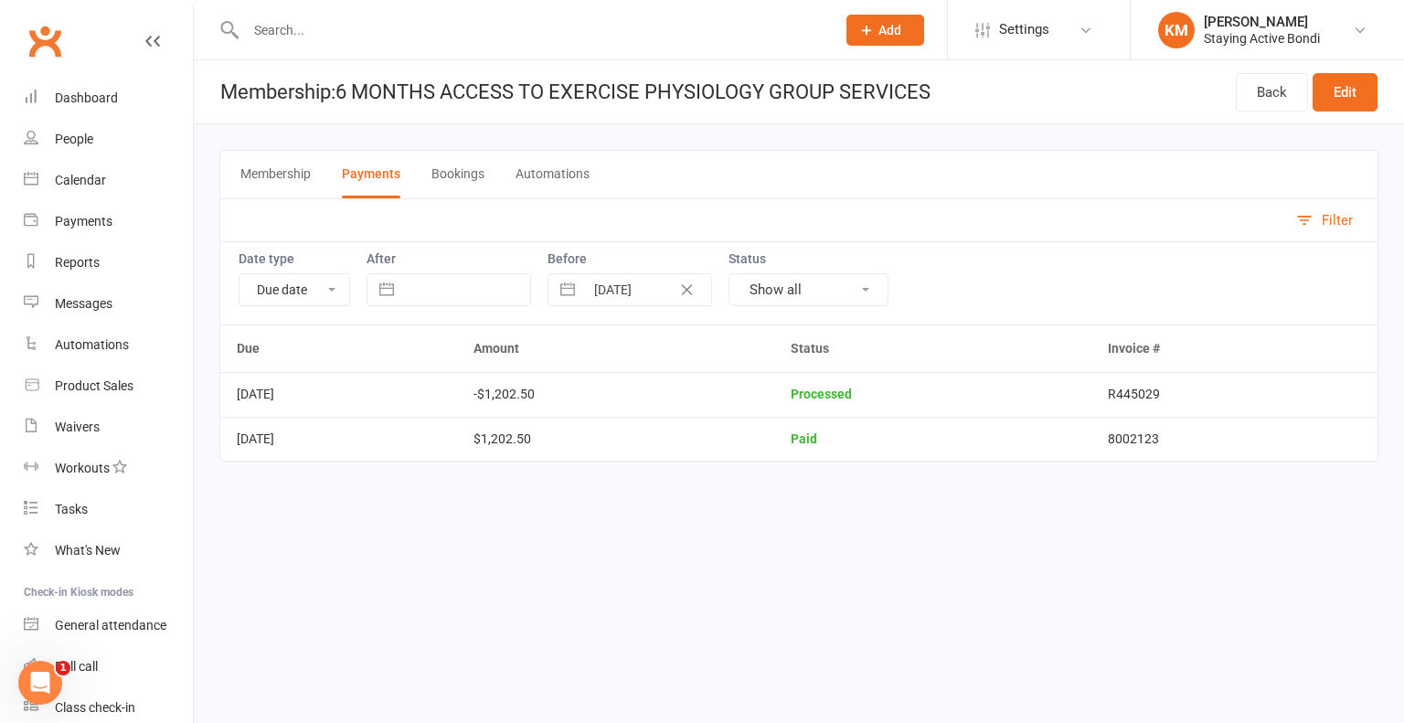
click at [427, 170] on div "Membership Payments Bookings Automations" at bounding box center [798, 174] width 1159 height 48
click at [447, 171] on button "Bookings" at bounding box center [457, 175] width 53 height 48
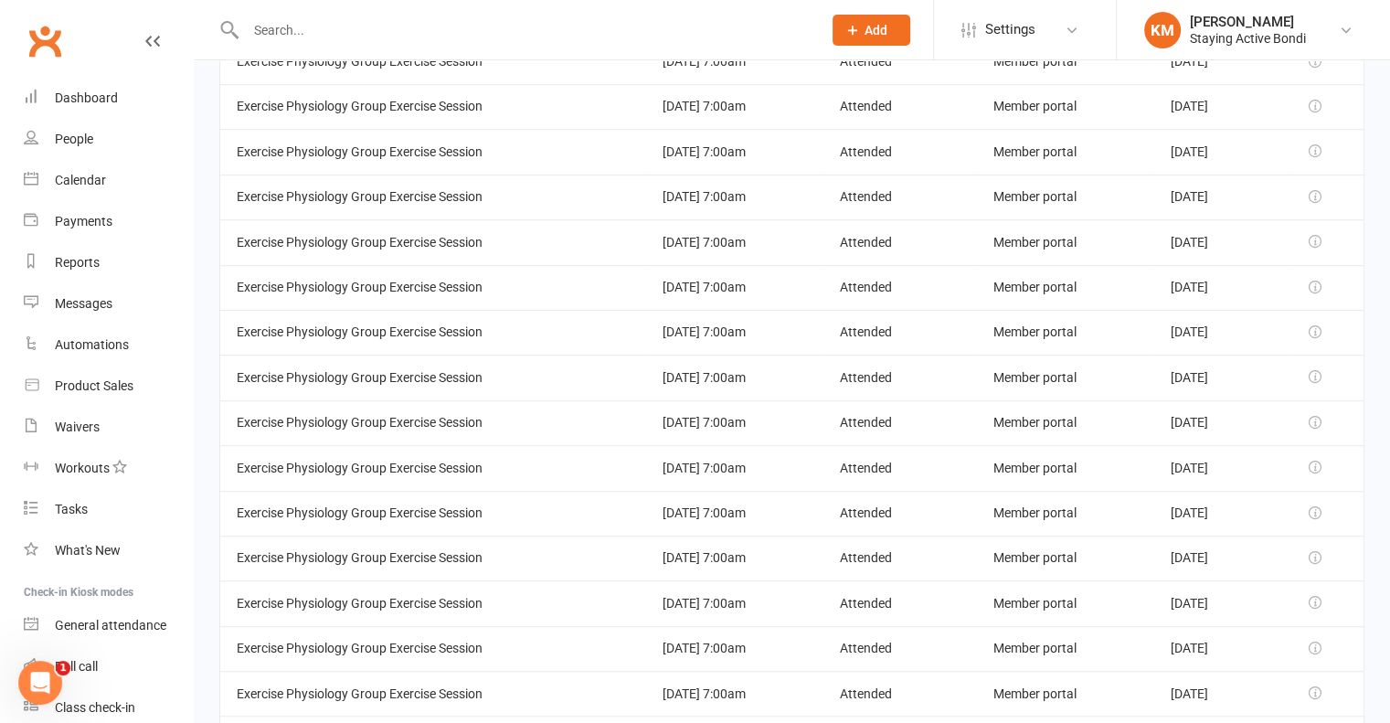
scroll to position [1371, 0]
